Goal: Information Seeking & Learning: Learn about a topic

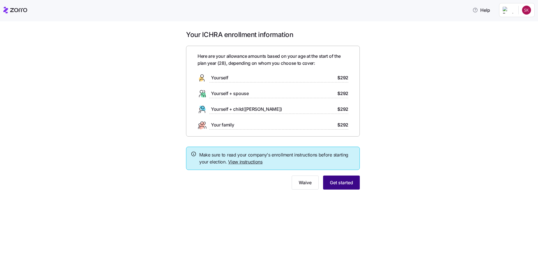
click at [339, 185] on span "Get started" at bounding box center [341, 182] width 23 height 7
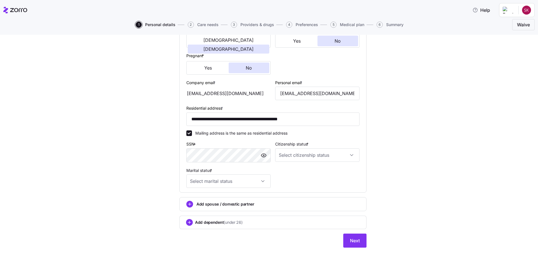
scroll to position [123, 0]
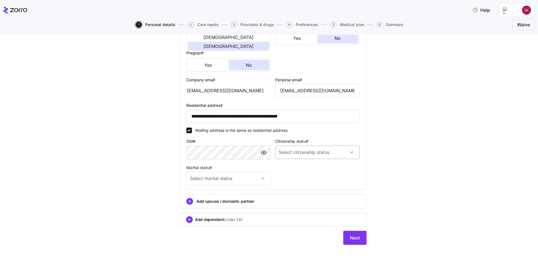
click at [354, 152] on input "Citizenship status *" at bounding box center [317, 152] width 84 height 13
click at [336, 170] on div "[DEMOGRAPHIC_DATA] citizen" at bounding box center [316, 169] width 80 height 12
type input "[DEMOGRAPHIC_DATA] citizen"
click at [408, 185] on div "**********" at bounding box center [273, 86] width 515 height 330
click at [255, 174] on input "Marital status *" at bounding box center [228, 178] width 84 height 13
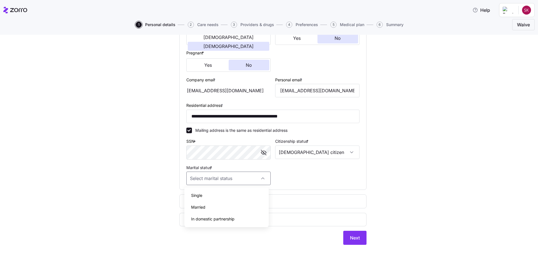
click at [235, 198] on div "Single" at bounding box center [227, 196] width 80 height 12
type input "Single"
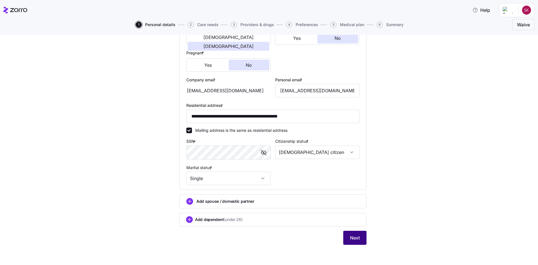
click at [345, 238] on button "Next" at bounding box center [354, 238] width 23 height 14
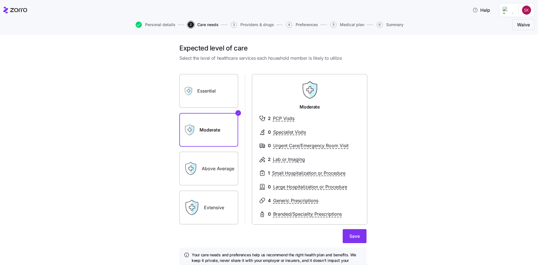
click at [222, 82] on label "Essential" at bounding box center [208, 91] width 59 height 34
click at [0, 0] on input "Essential" at bounding box center [0, 0] width 0 height 0
click at [214, 127] on label "Moderate" at bounding box center [208, 130] width 59 height 34
click at [0, 0] on input "Moderate" at bounding box center [0, 0] width 0 height 0
click at [214, 96] on label "Essential" at bounding box center [208, 91] width 59 height 34
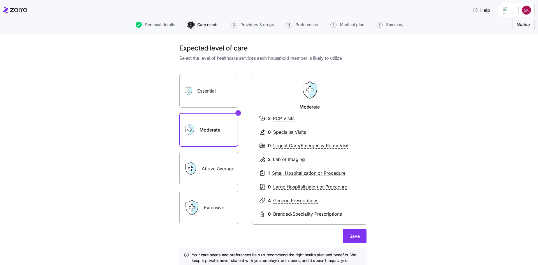
click at [0, 0] on input "Essential" at bounding box center [0, 0] width 0 height 0
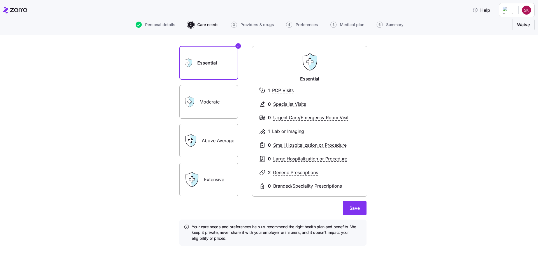
click at [201, 95] on label "Moderate" at bounding box center [208, 102] width 59 height 34
click at [0, 0] on input "Moderate" at bounding box center [0, 0] width 0 height 0
click at [206, 61] on label "Essential" at bounding box center [208, 63] width 59 height 34
click at [0, 0] on input "Essential" at bounding box center [0, 0] width 0 height 0
click at [213, 98] on label "Moderate" at bounding box center [208, 102] width 59 height 34
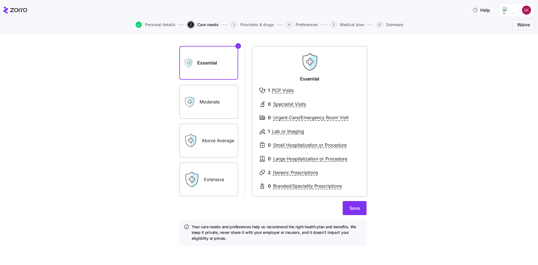
click at [0, 0] on input "Moderate" at bounding box center [0, 0] width 0 height 0
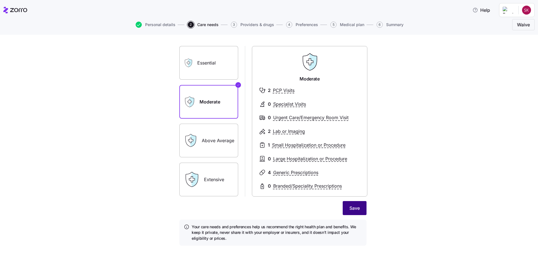
click at [353, 209] on span "Save" at bounding box center [355, 208] width 10 height 7
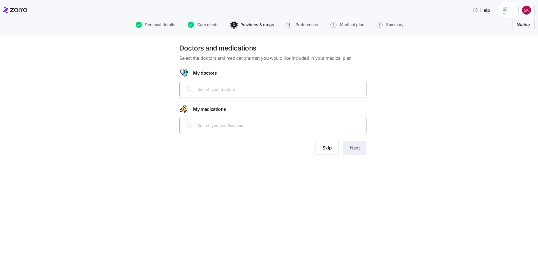
click at [246, 94] on div at bounding box center [273, 88] width 180 height 13
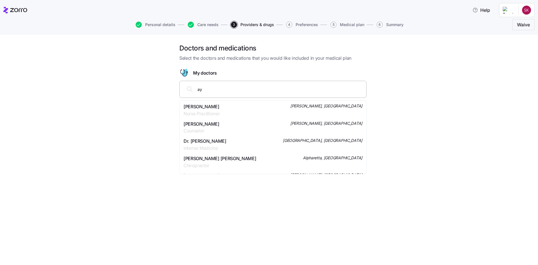
type input "a"
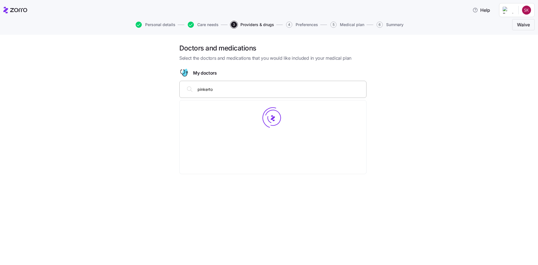
type input "[PERSON_NAME]"
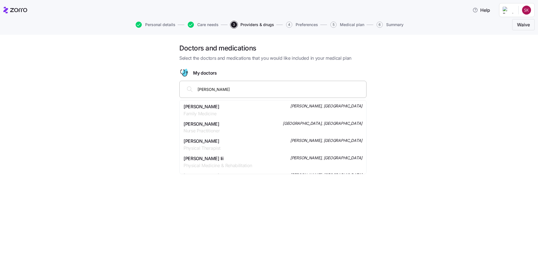
click at [250, 105] on div "[PERSON_NAME] Family Medicine [PERSON_NAME], [GEOGRAPHIC_DATA]" at bounding box center [273, 110] width 179 height 14
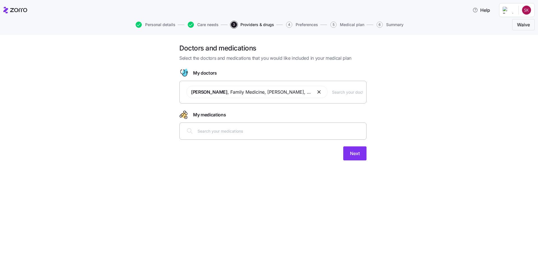
click at [249, 129] on input "text" at bounding box center [280, 131] width 165 height 6
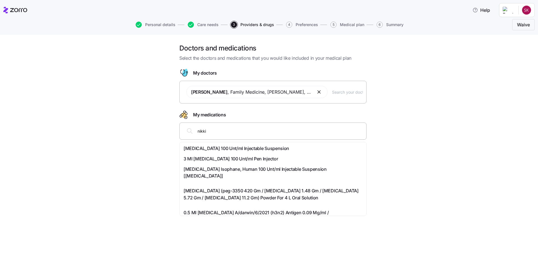
click at [260, 133] on input "nikki" at bounding box center [280, 131] width 165 height 6
drag, startPoint x: 232, startPoint y: 132, endPoint x: 193, endPoint y: 137, distance: 39.8
click at [193, 137] on div "nikki" at bounding box center [273, 130] width 180 height 13
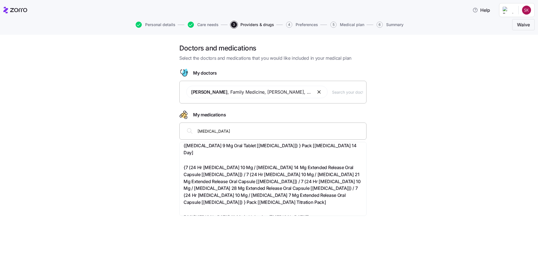
scroll to position [318, 0]
drag, startPoint x: 233, startPoint y: 128, endPoint x: 195, endPoint y: 128, distance: 38.1
click at [195, 128] on div "[MEDICAL_DATA]" at bounding box center [273, 130] width 180 height 13
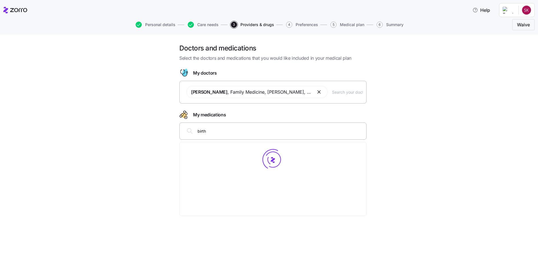
scroll to position [0, 0]
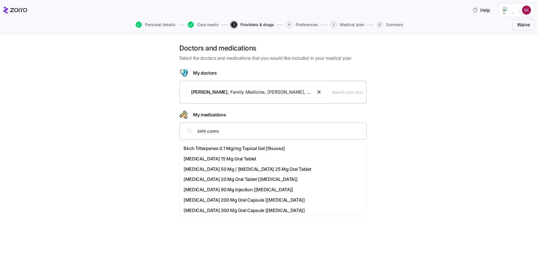
type input "birth control"
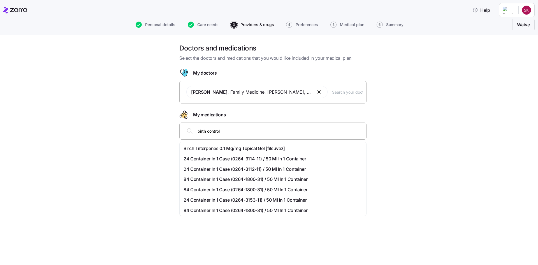
drag, startPoint x: 276, startPoint y: 138, endPoint x: 200, endPoint y: 134, distance: 76.1
click at [200, 134] on div "birth control" at bounding box center [272, 131] width 187 height 17
drag, startPoint x: 230, startPoint y: 131, endPoint x: 184, endPoint y: 134, distance: 45.8
click at [184, 134] on div "birth control" at bounding box center [273, 130] width 180 height 13
type input "[MEDICAL_DATA]"
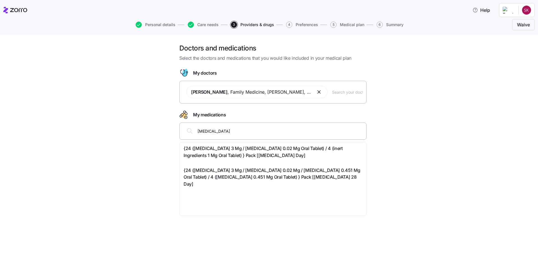
click at [274, 155] on span "{24 ([MEDICAL_DATA] 3 Mg / [MEDICAL_DATA] 0.02 Mg Oral Tablet) / 4 (inert Ingre…" at bounding box center [273, 152] width 179 height 14
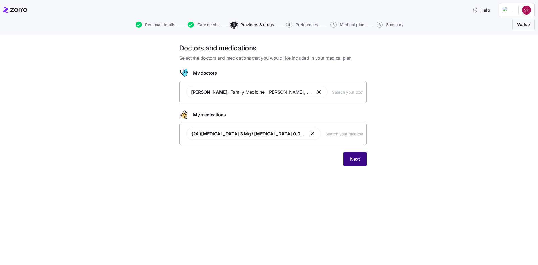
click at [353, 157] on span "Next" at bounding box center [355, 159] width 10 height 7
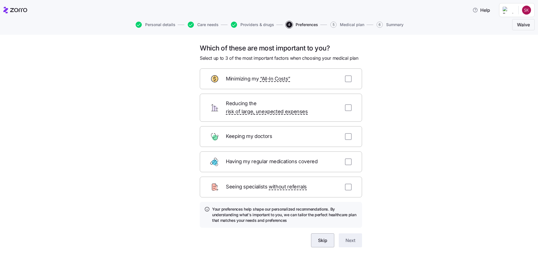
click at [324, 237] on span "Skip" at bounding box center [322, 240] width 9 height 7
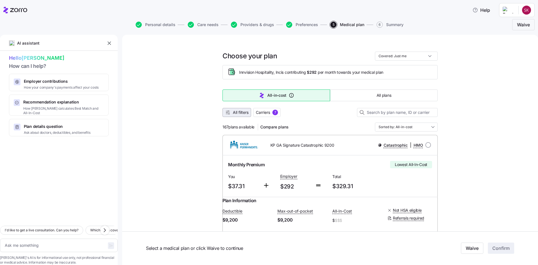
click at [233, 114] on span "All filters" at bounding box center [241, 113] width 16 height 6
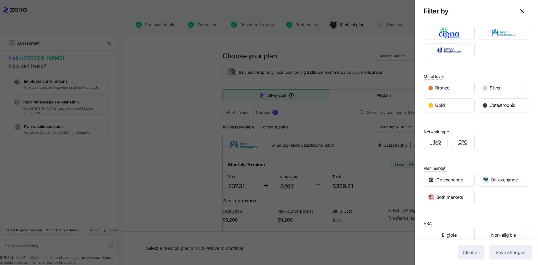
scroll to position [54, 0]
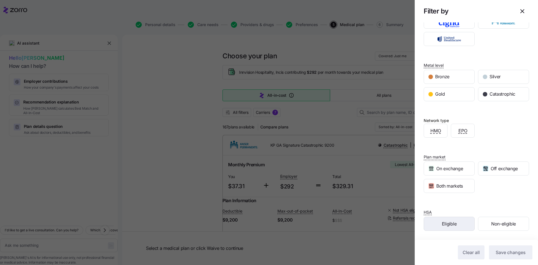
click at [454, 227] on span "Eligible" at bounding box center [449, 223] width 15 height 7
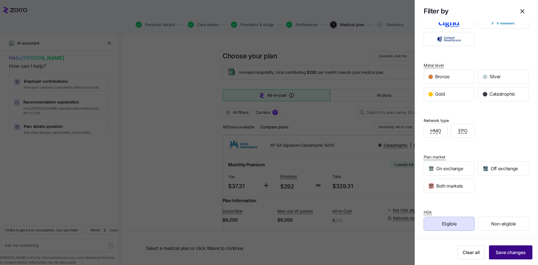
click at [499, 253] on span "Save changes" at bounding box center [511, 252] width 30 height 7
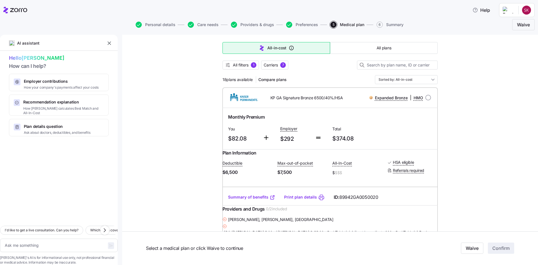
scroll to position [0, 0]
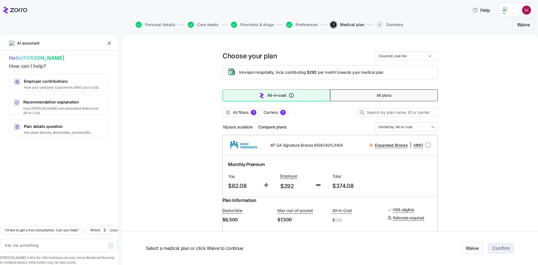
click at [361, 99] on button "All plans" at bounding box center [384, 95] width 108 height 12
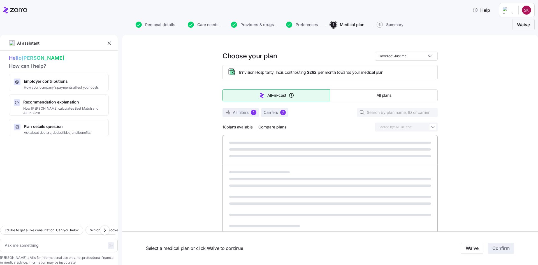
type textarea "x"
type input "Sorted by: Premium"
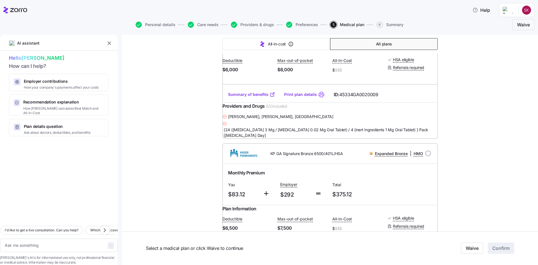
scroll to position [304, 0]
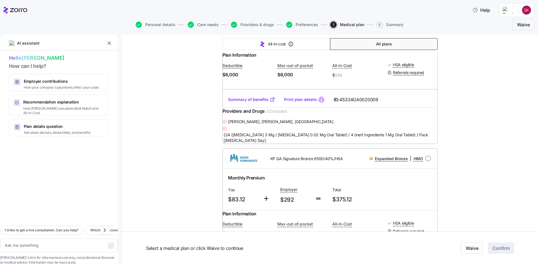
drag, startPoint x: 208, startPoint y: 23, endPoint x: 207, endPoint y: 28, distance: 5.5
click at [208, 23] on span "Care needs" at bounding box center [207, 25] width 21 height 4
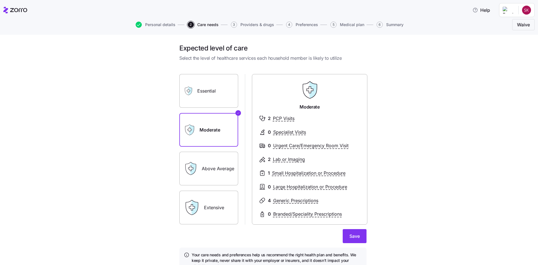
click at [195, 103] on div "Essential" at bounding box center [208, 91] width 59 height 34
click at [204, 93] on label "Essential" at bounding box center [208, 91] width 59 height 34
click at [0, 0] on input "Essential" at bounding box center [0, 0] width 0 height 0
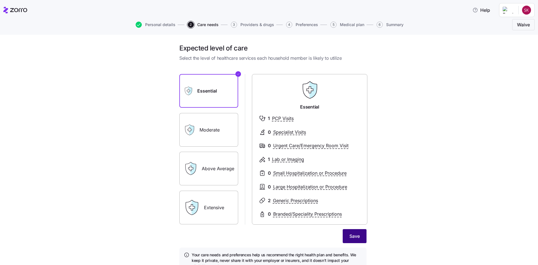
click at [350, 237] on span "Save" at bounding box center [355, 236] width 10 height 7
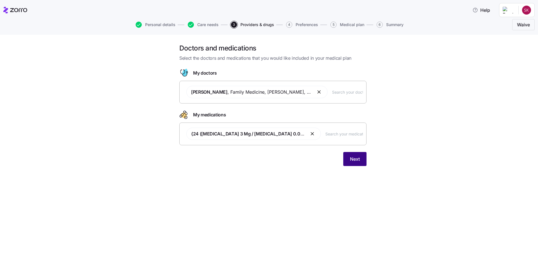
click at [354, 160] on span "Next" at bounding box center [355, 159] width 10 height 7
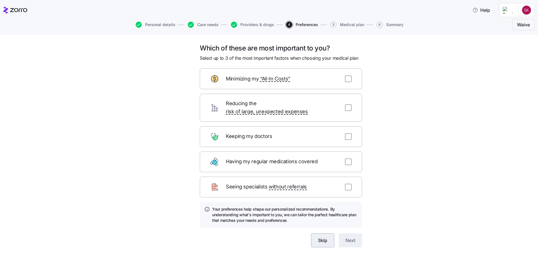
click at [329, 236] on button "Skip" at bounding box center [322, 240] width 23 height 14
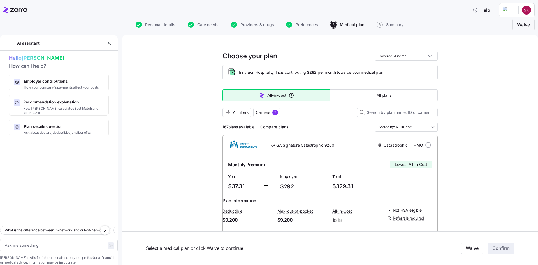
click at [230, 108] on div at bounding box center [330, 106] width 215 height 3
click at [227, 111] on icon "button" at bounding box center [228, 113] width 6 height 6
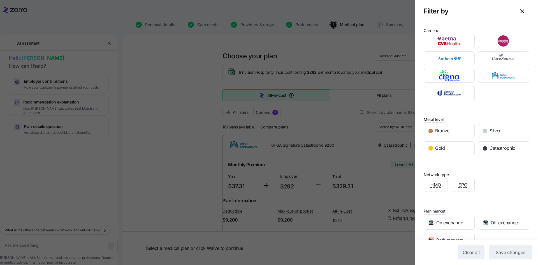
scroll to position [54, 0]
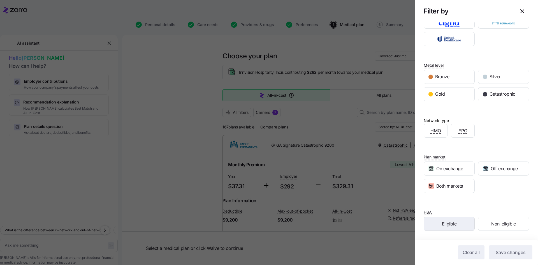
click at [455, 227] on span "Eligible" at bounding box center [449, 223] width 15 height 7
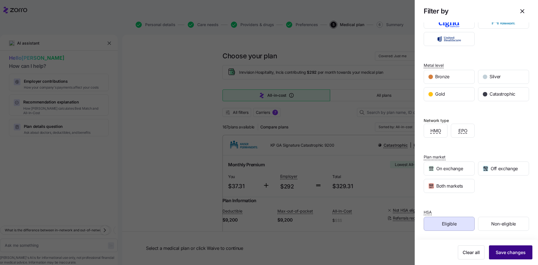
click at [517, 256] on button "Save changes" at bounding box center [510, 252] width 43 height 14
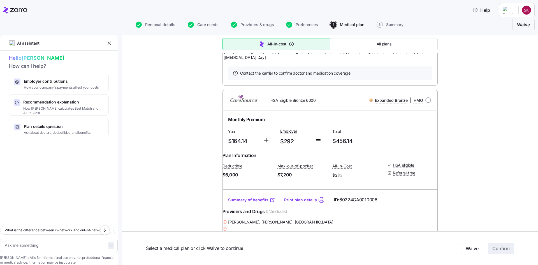
scroll to position [1889, 0]
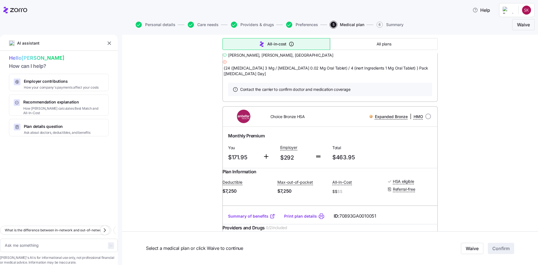
type textarea "x"
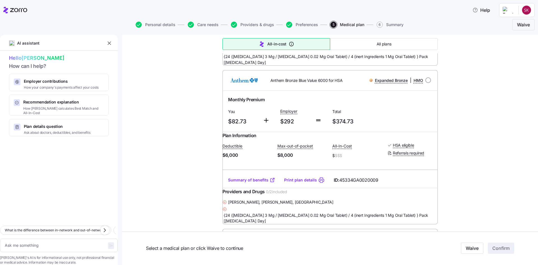
scroll to position [280, 0]
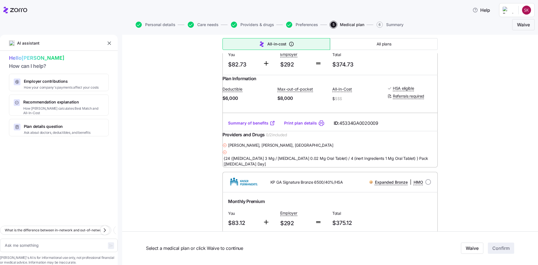
click at [261, 126] on link "Summary of benefits" at bounding box center [251, 123] width 47 height 6
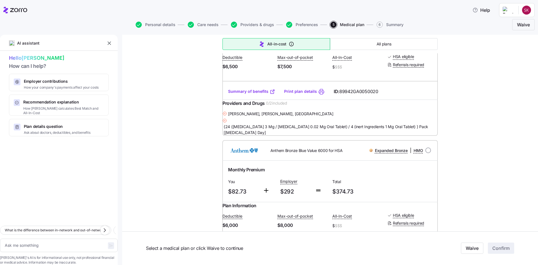
scroll to position [123, 0]
